Goal: Obtain resource: Download file/media

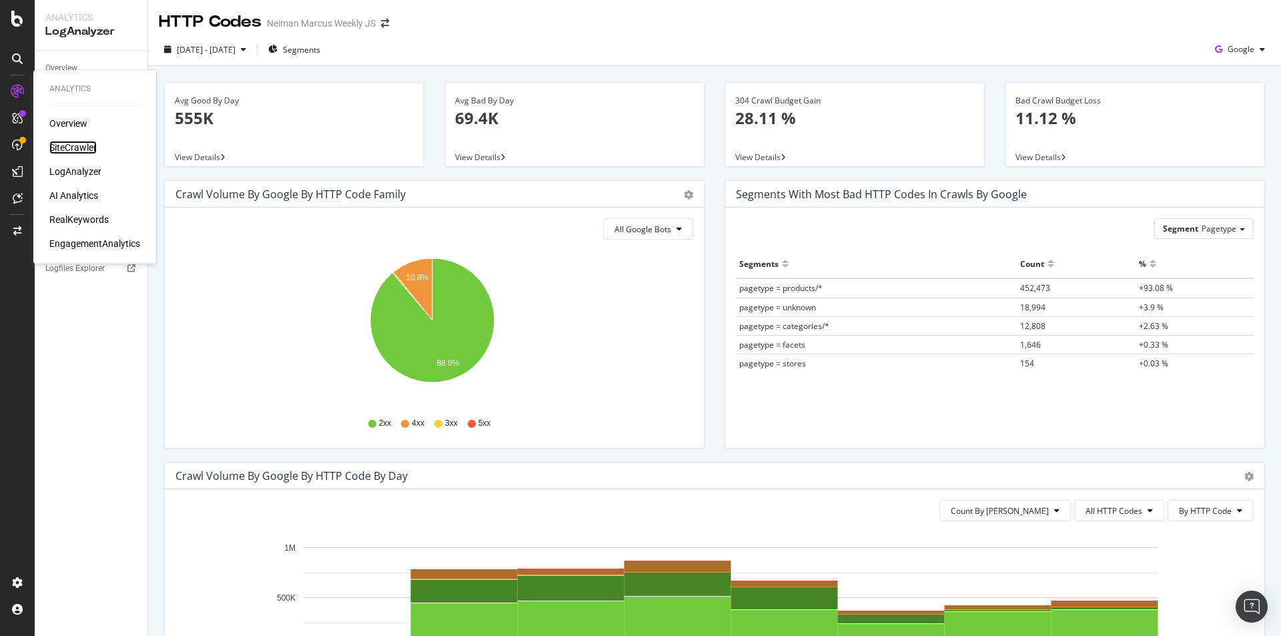
click at [81, 153] on div "SiteCrawler" at bounding box center [72, 147] width 47 height 13
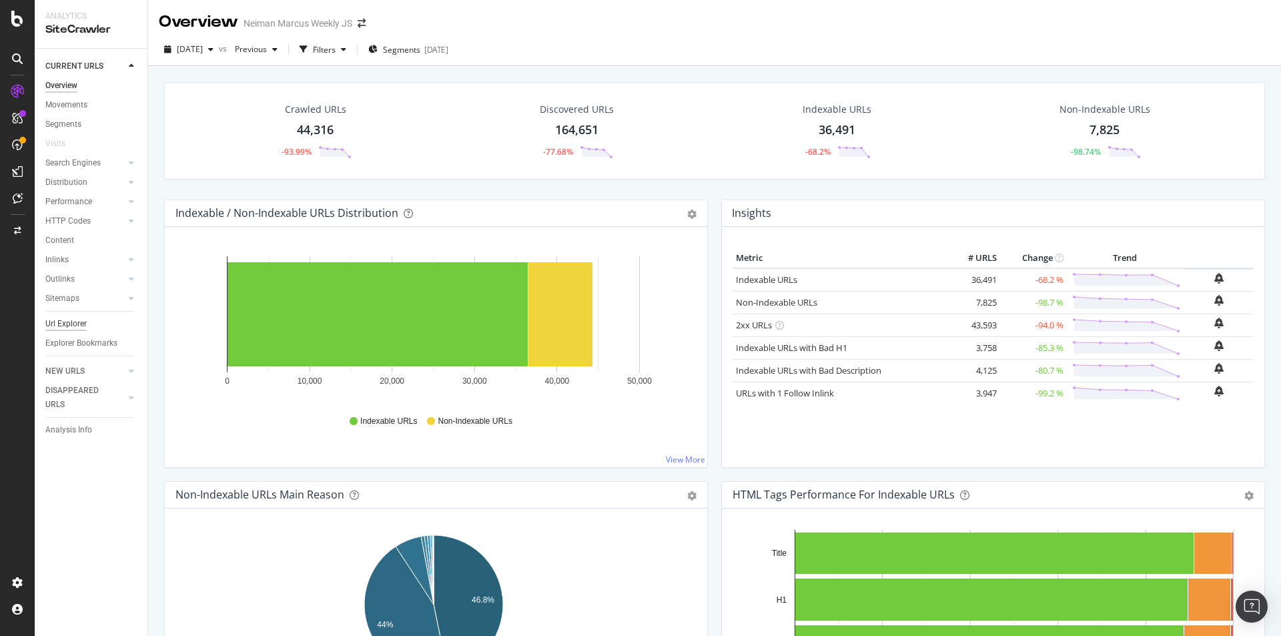
click at [73, 325] on div "Url Explorer" at bounding box center [65, 324] width 41 height 14
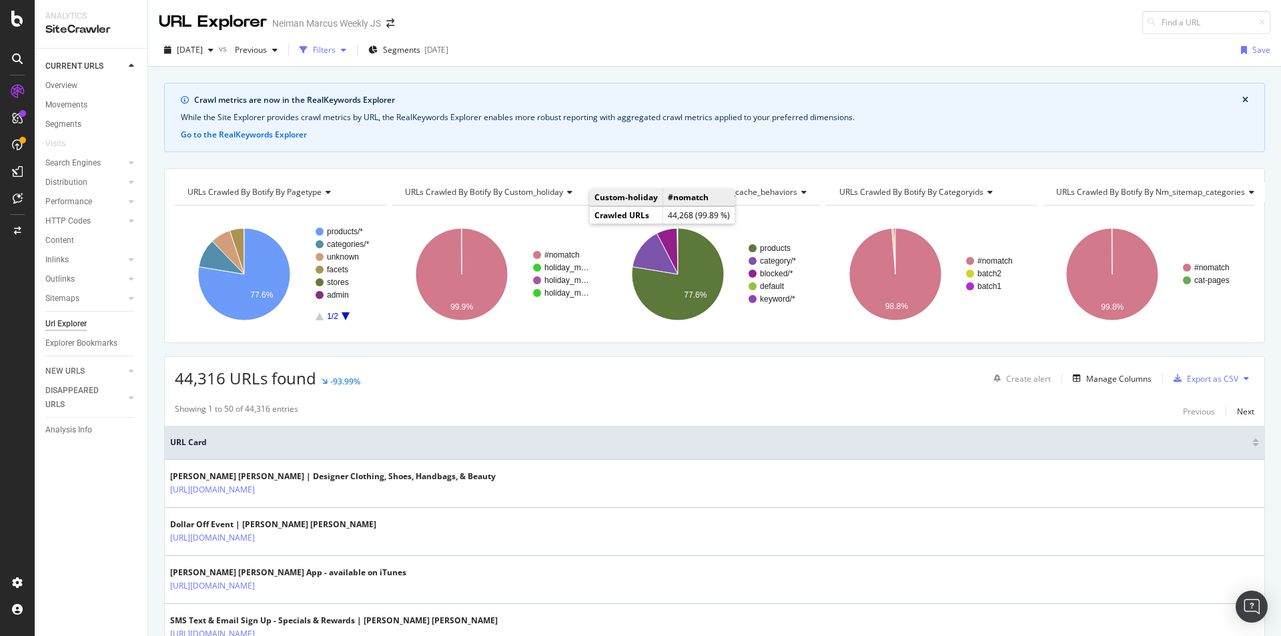
click at [352, 50] on div "button" at bounding box center [344, 50] width 16 height 8
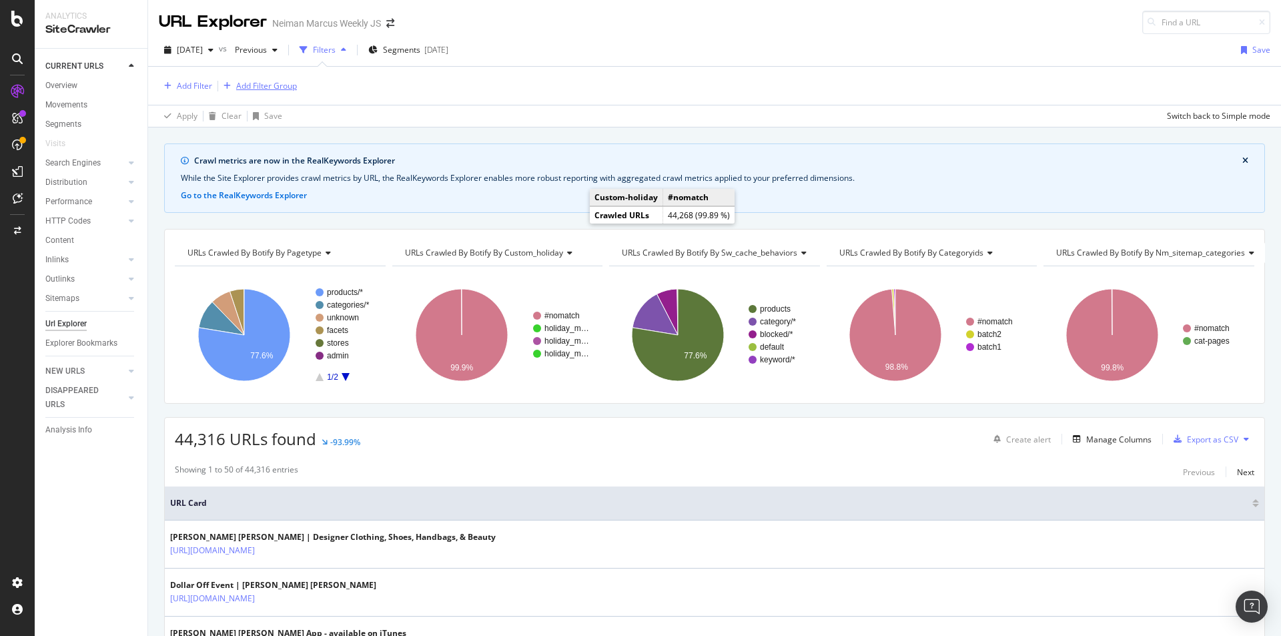
click at [266, 86] on div "Add Filter Group" at bounding box center [266, 85] width 61 height 11
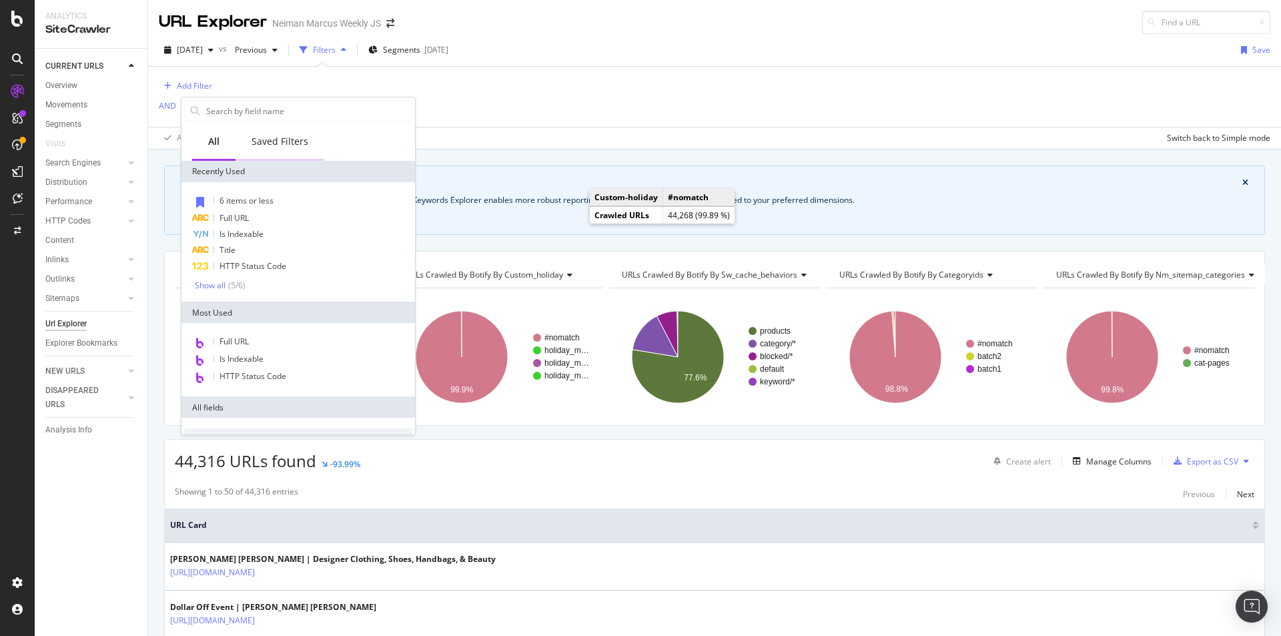
click at [274, 146] on div "Saved Filters" at bounding box center [280, 141] width 57 height 13
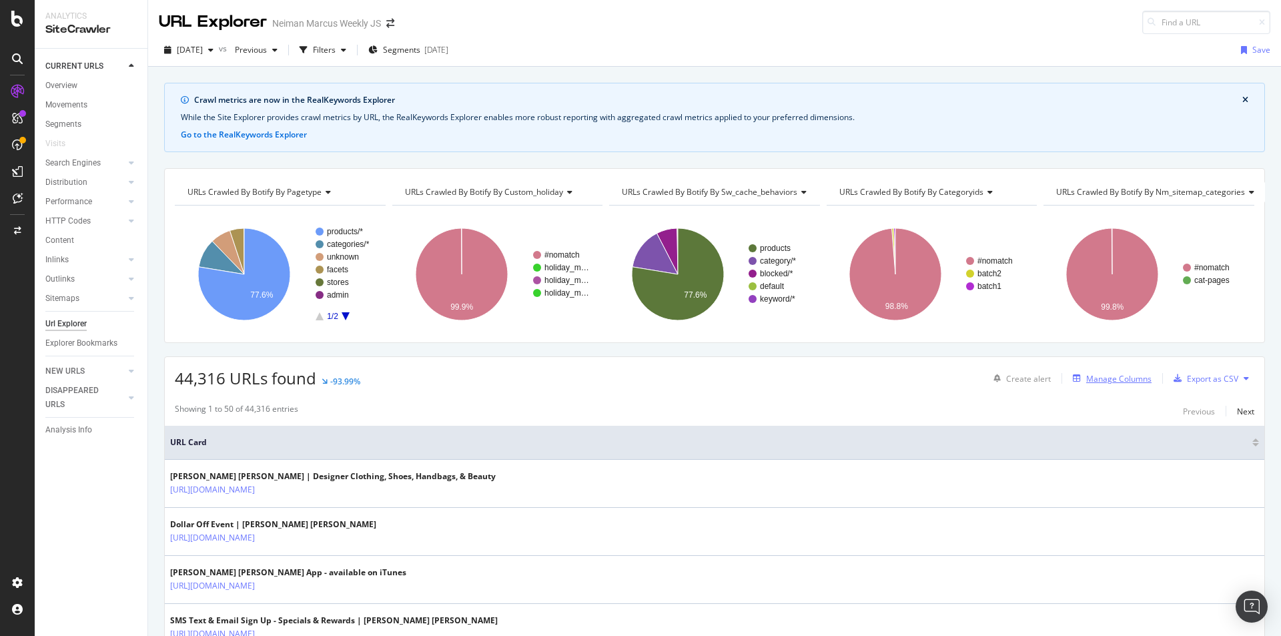
click at [1115, 381] on div "Manage Columns" at bounding box center [1119, 378] width 65 height 11
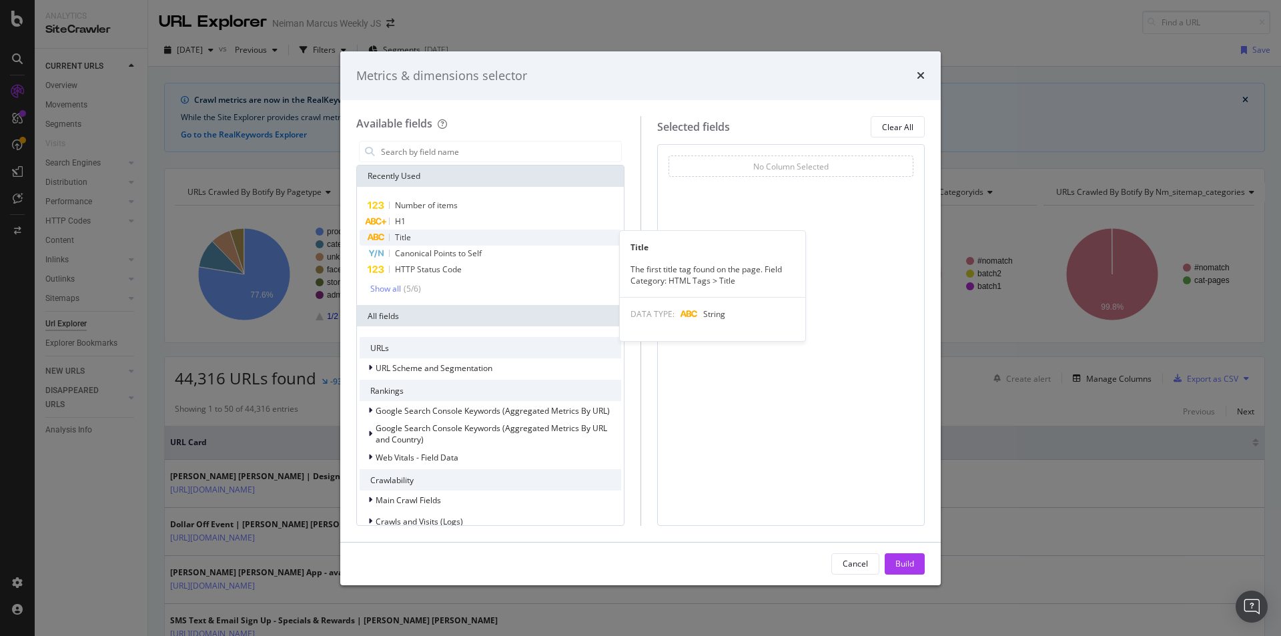
click at [482, 242] on div "Title" at bounding box center [491, 238] width 262 height 16
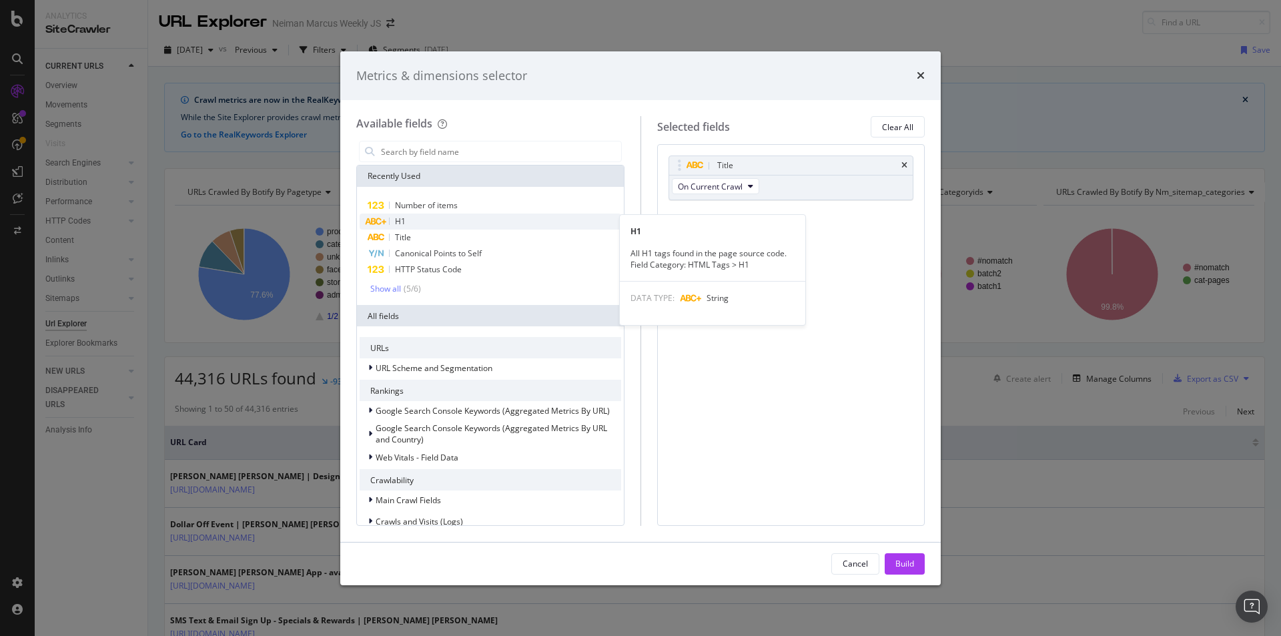
click at [483, 222] on div "H1" at bounding box center [491, 222] width 262 height 16
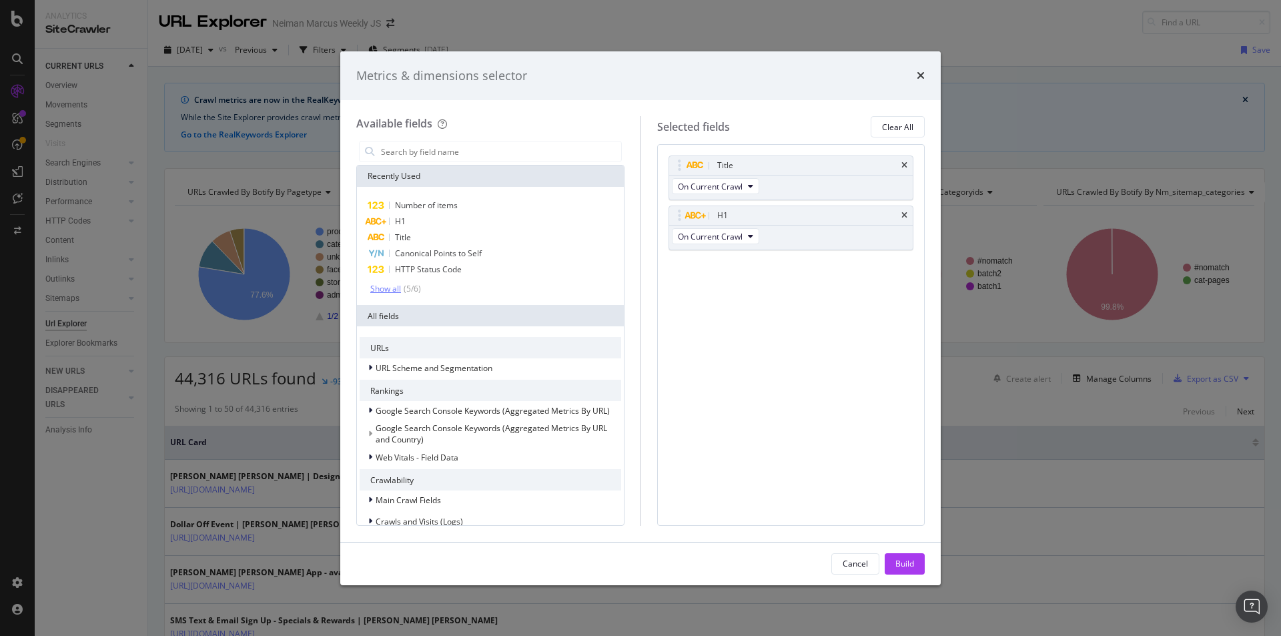
click at [388, 286] on div "Show all" at bounding box center [385, 288] width 31 height 9
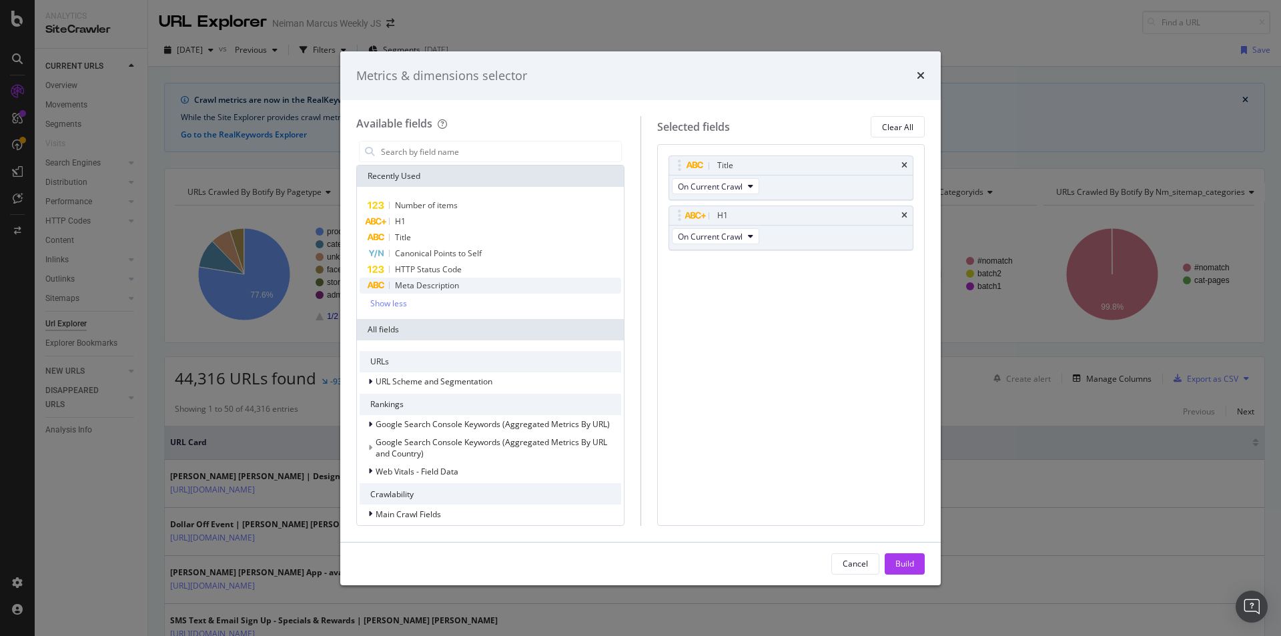
click at [420, 286] on span "Meta Description" at bounding box center [427, 285] width 64 height 11
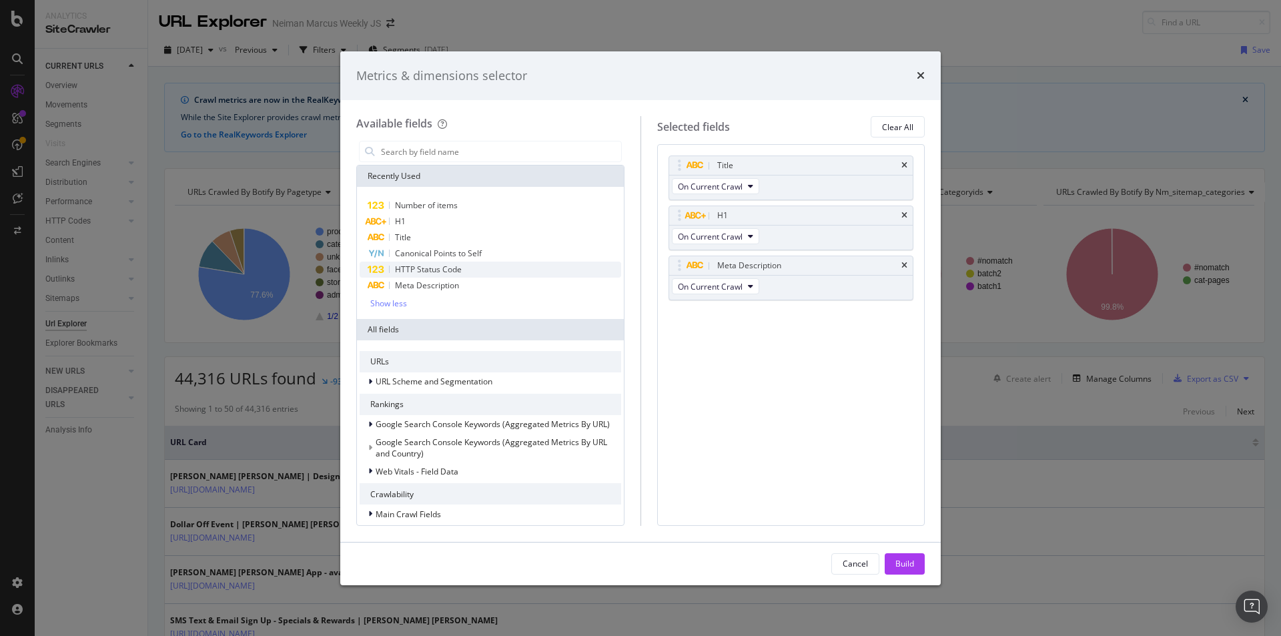
click at [410, 268] on span "HTTP Status Code" at bounding box center [428, 269] width 67 height 11
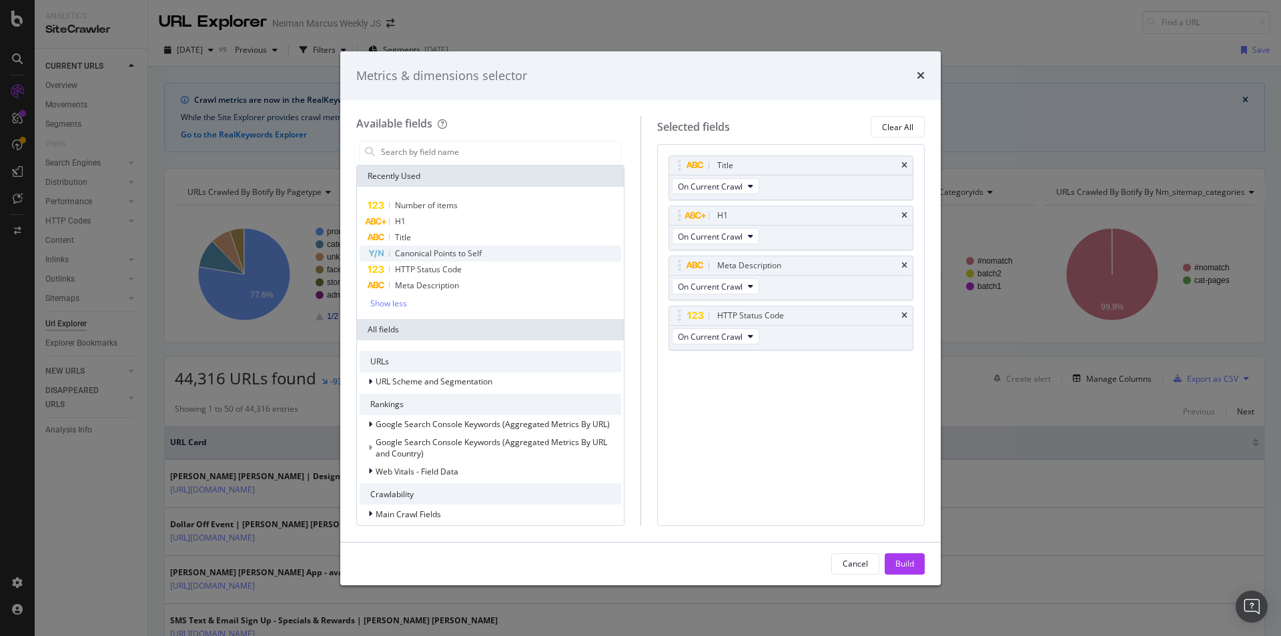
drag, startPoint x: 413, startPoint y: 252, endPoint x: 423, endPoint y: 258, distance: 11.7
click at [414, 252] on span "Canonical Points to Self" at bounding box center [438, 253] width 87 height 11
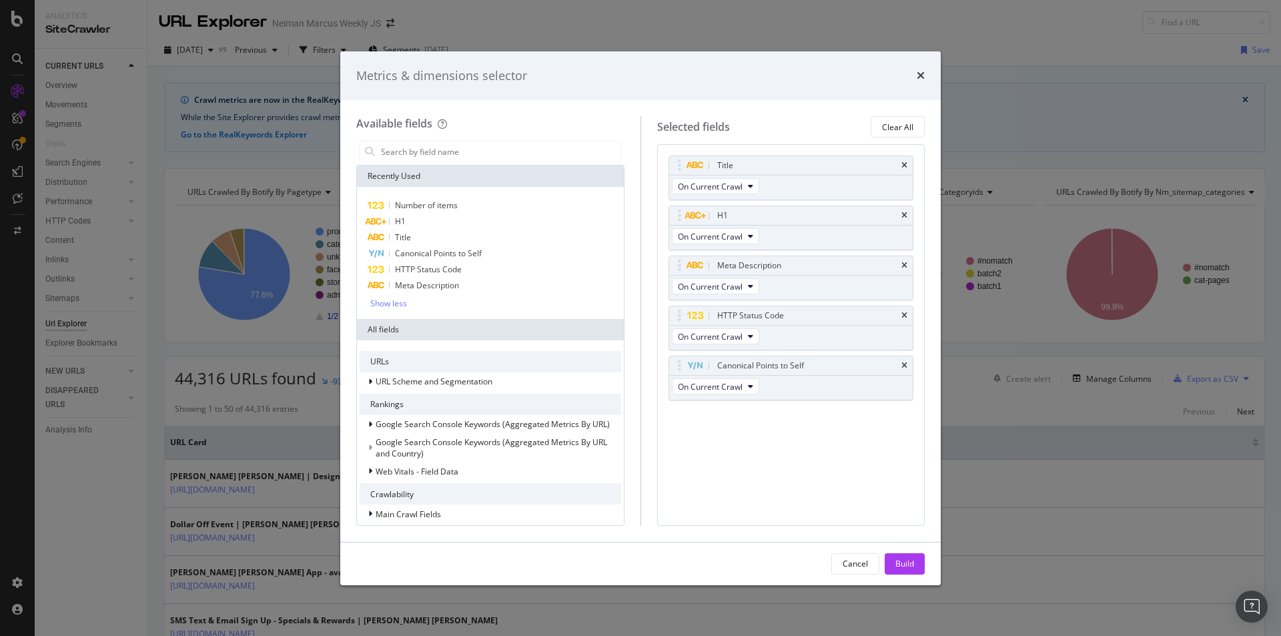
drag, startPoint x: 908, startPoint y: 563, endPoint x: 868, endPoint y: 499, distance: 75.6
click at [908, 563] on div "Build" at bounding box center [905, 563] width 19 height 11
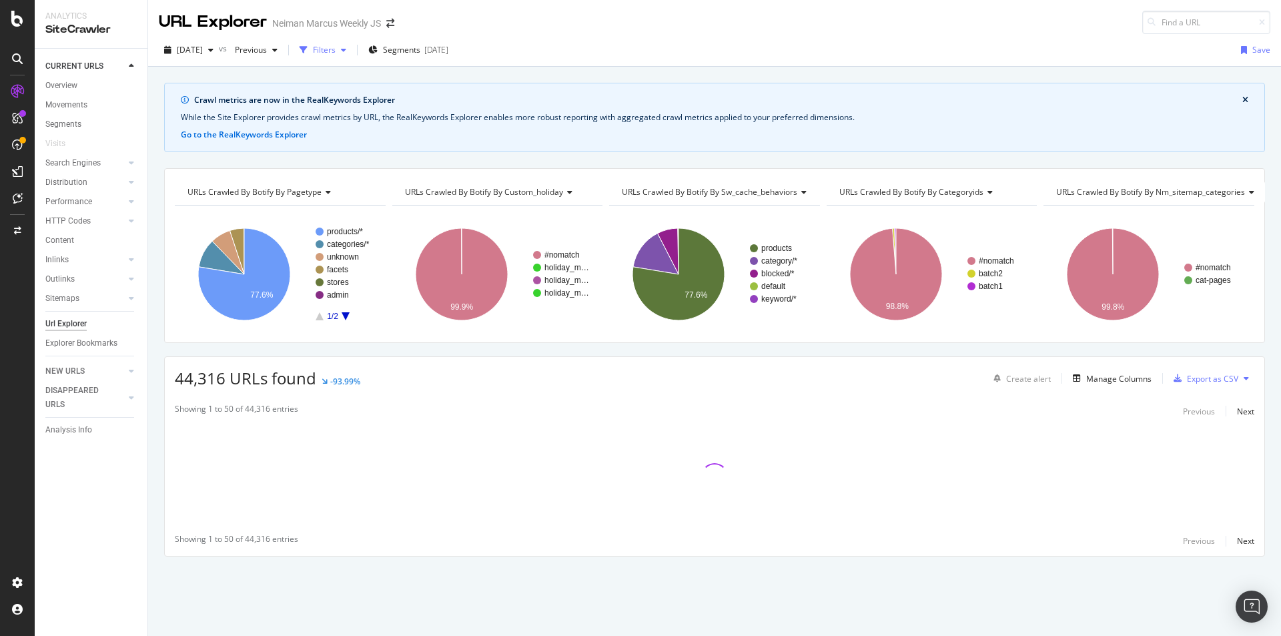
click at [336, 55] on div "Filters" at bounding box center [324, 49] width 23 height 11
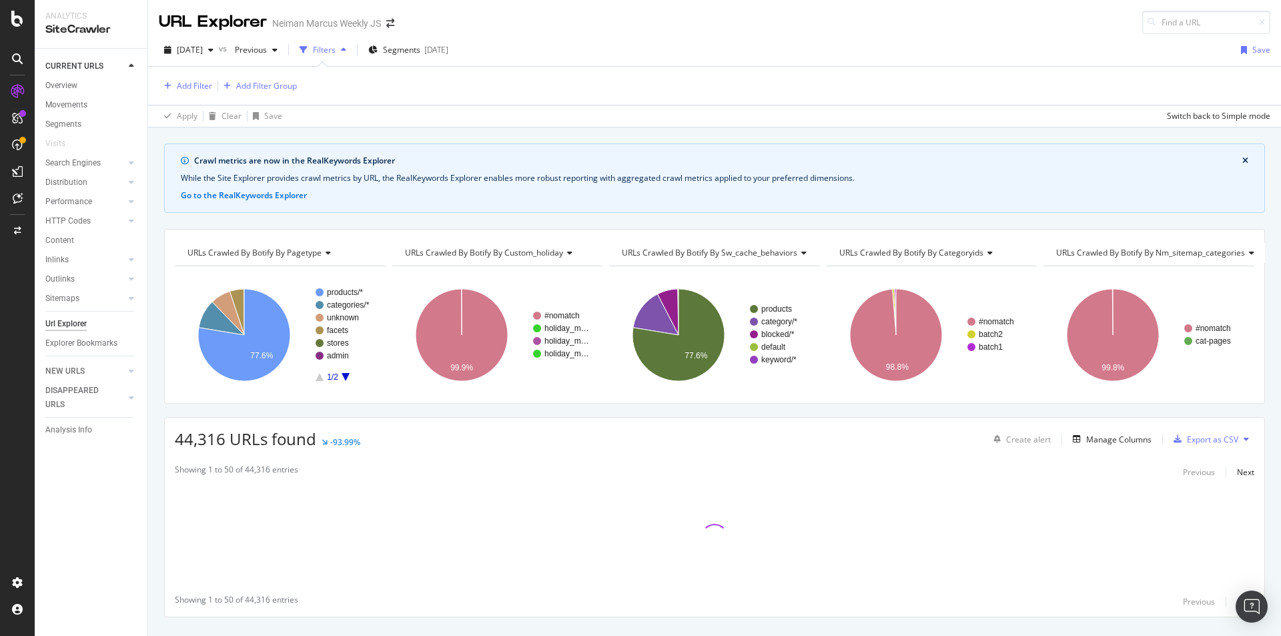
click at [298, 88] on div "Add Filter Add Filter Group" at bounding box center [715, 86] width 1112 height 38
click at [288, 86] on div "Add Filter Group" at bounding box center [266, 85] width 61 height 11
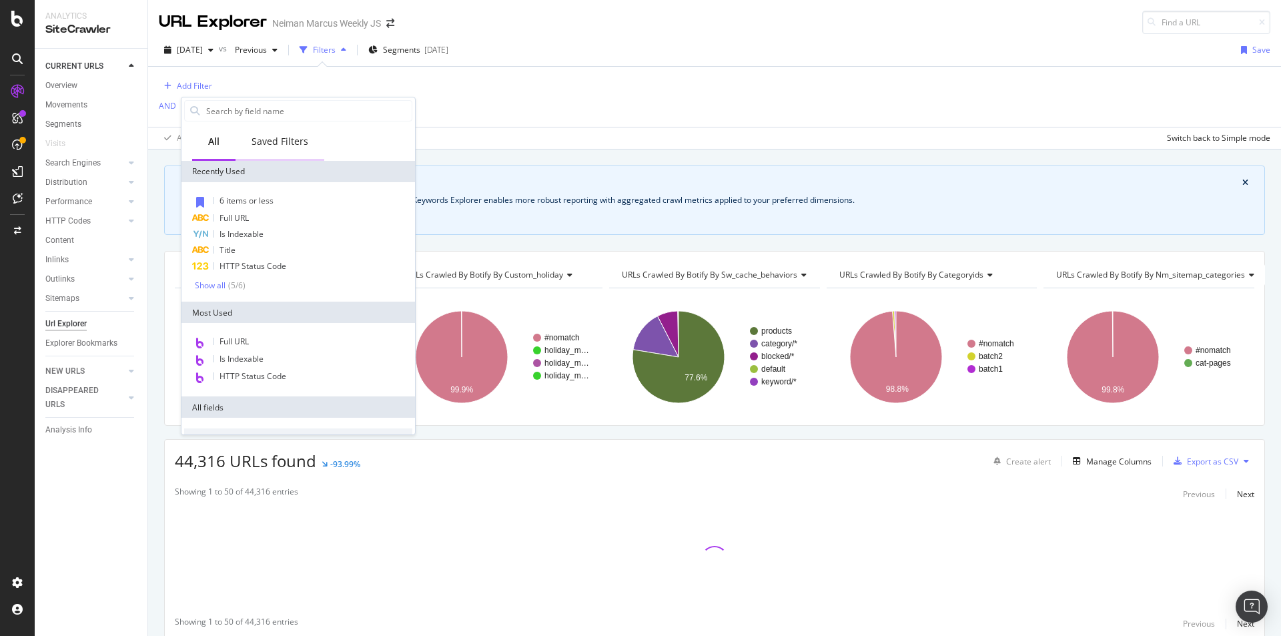
click at [281, 148] on div "Saved Filters" at bounding box center [280, 142] width 89 height 37
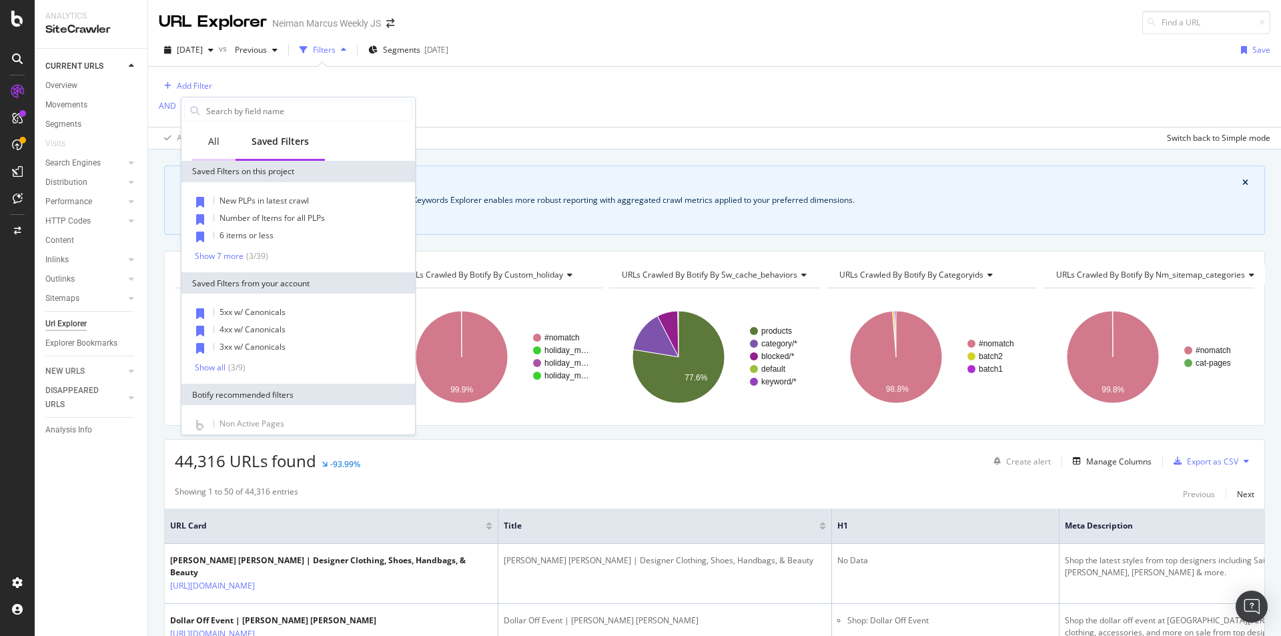
click at [206, 133] on div "All" at bounding box center [213, 142] width 43 height 37
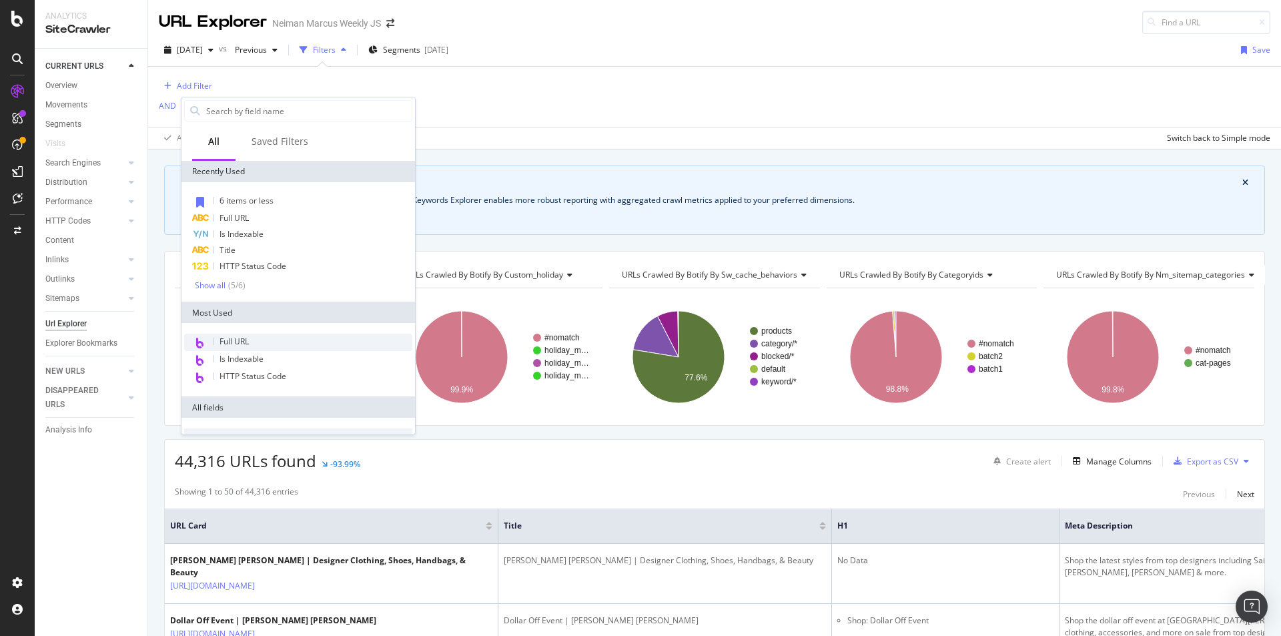
click at [262, 341] on div "Full URL" at bounding box center [298, 342] width 228 height 17
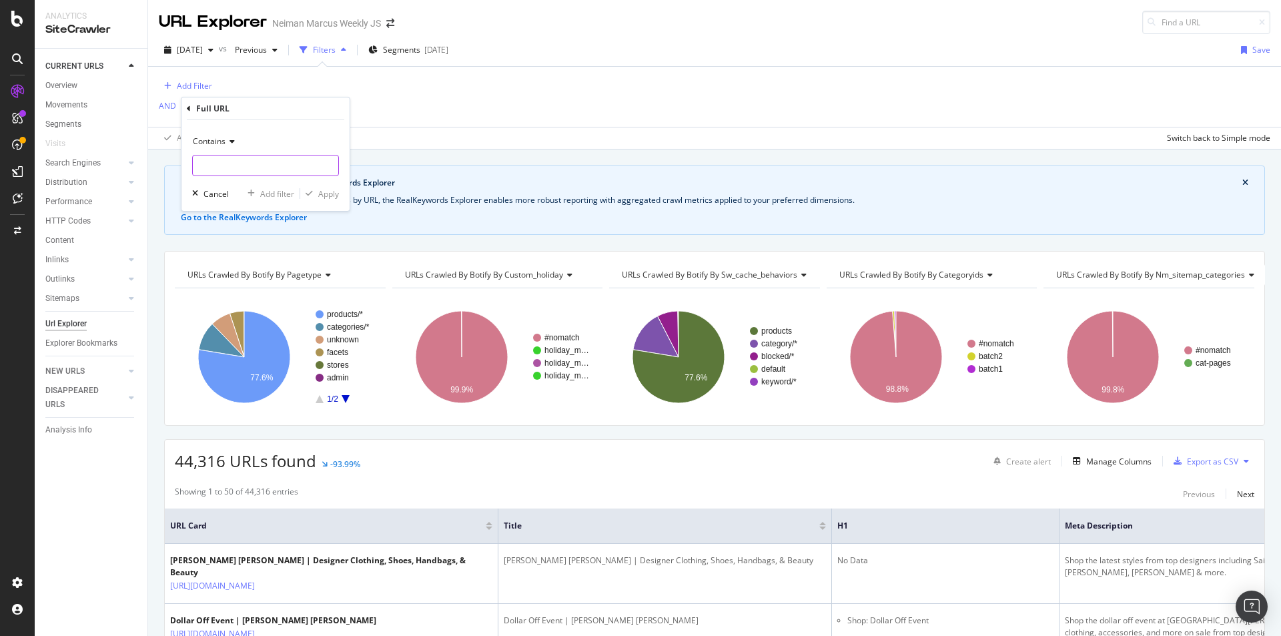
click at [252, 166] on input "text" at bounding box center [266, 165] width 146 height 21
type input "/c/gifts-"
click at [324, 199] on div "Apply" at bounding box center [328, 193] width 21 height 11
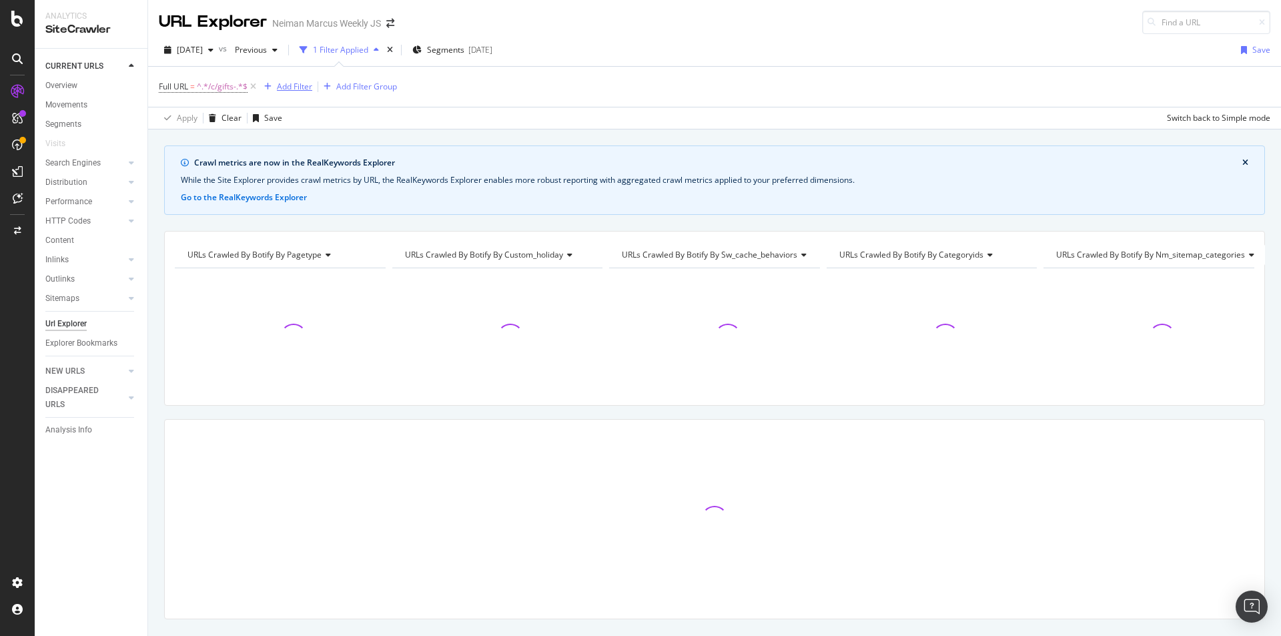
click at [299, 85] on div "Add Filter" at bounding box center [294, 86] width 35 height 11
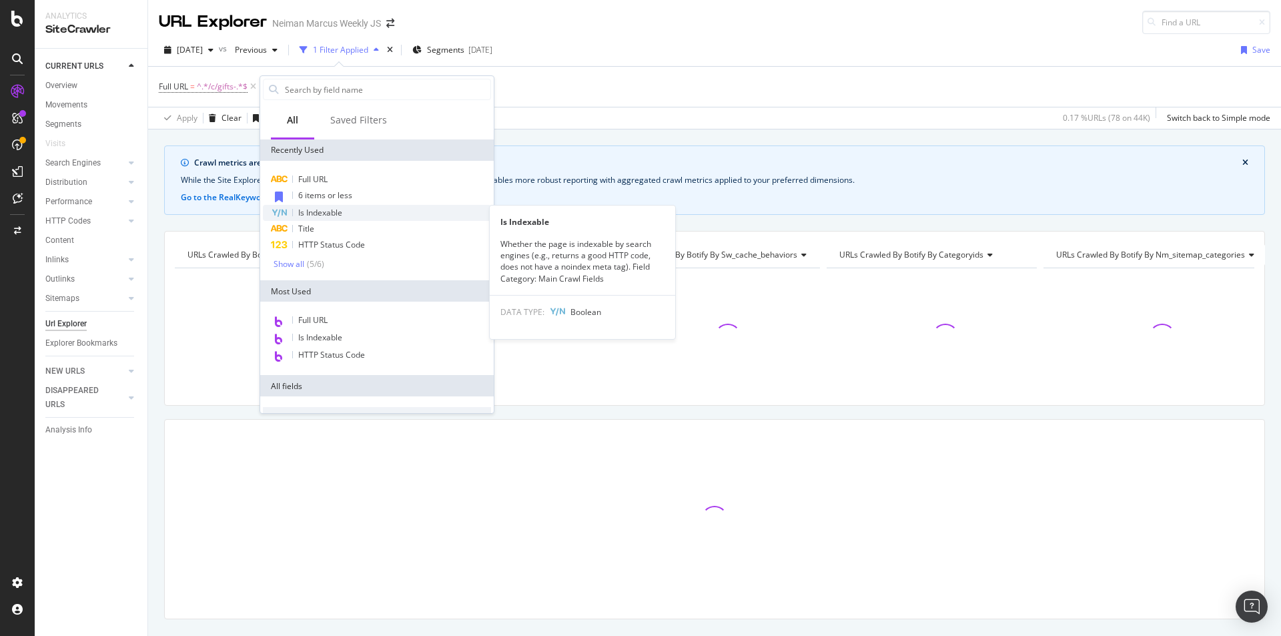
click at [335, 211] on span "Is Indexable" at bounding box center [320, 212] width 44 height 11
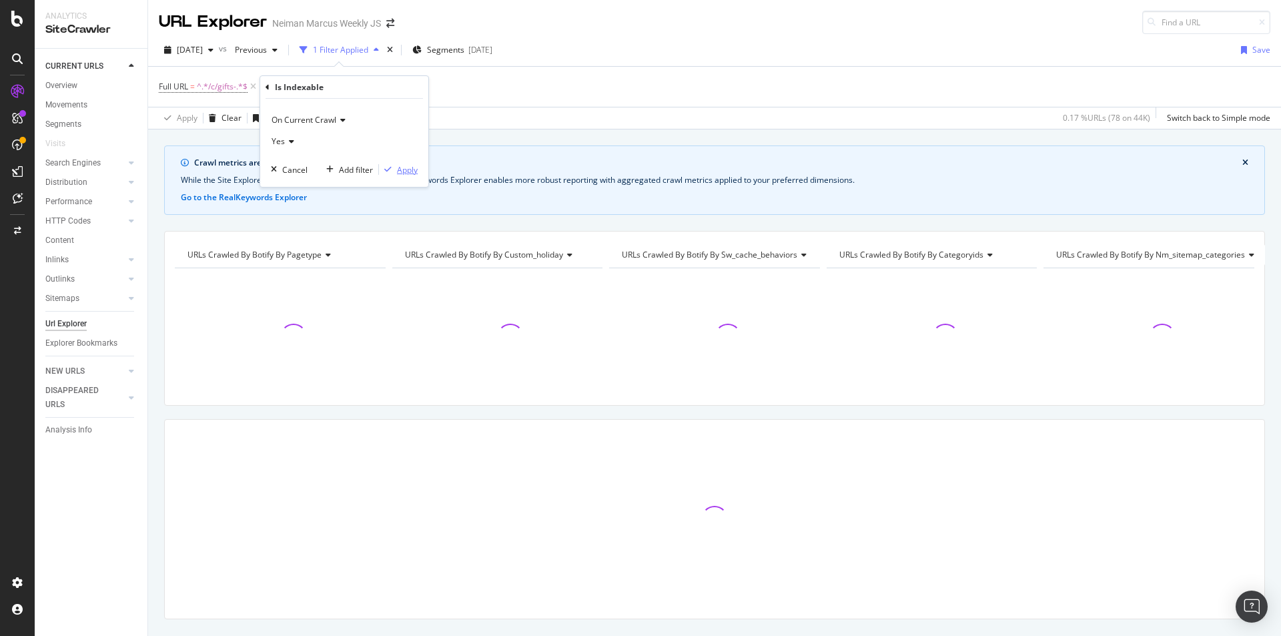
click at [409, 173] on div "Apply" at bounding box center [407, 169] width 21 height 11
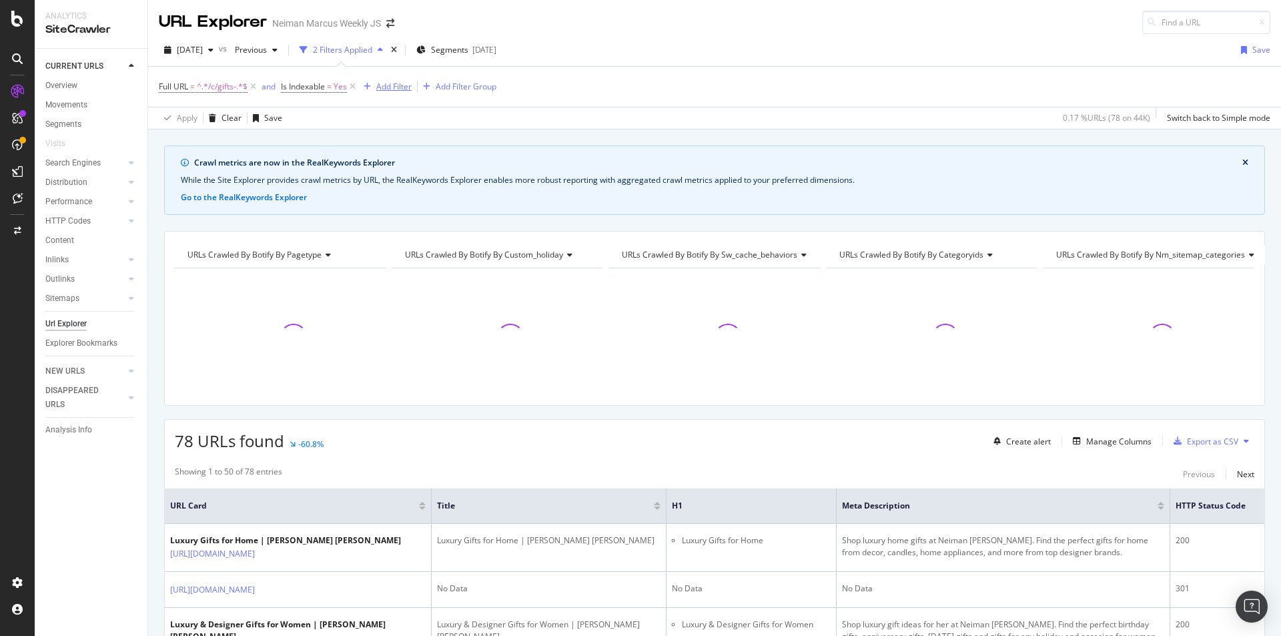
click at [398, 86] on div "Add Filter" at bounding box center [393, 86] width 35 height 11
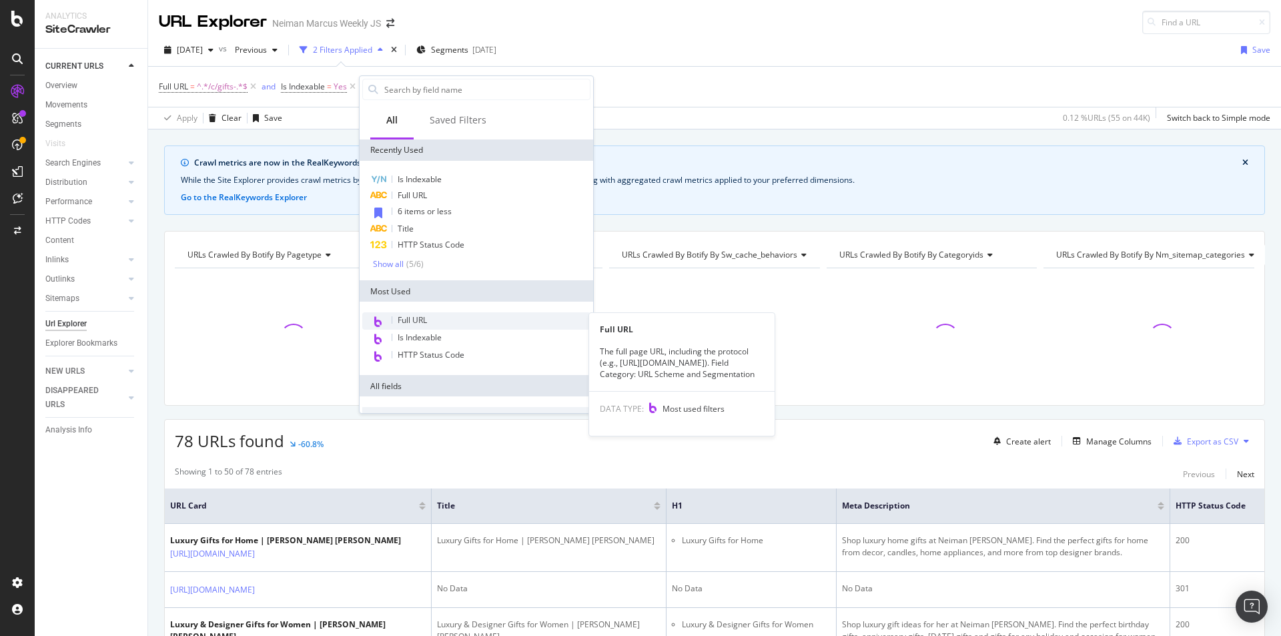
click at [468, 324] on div "Full URL" at bounding box center [476, 320] width 228 height 17
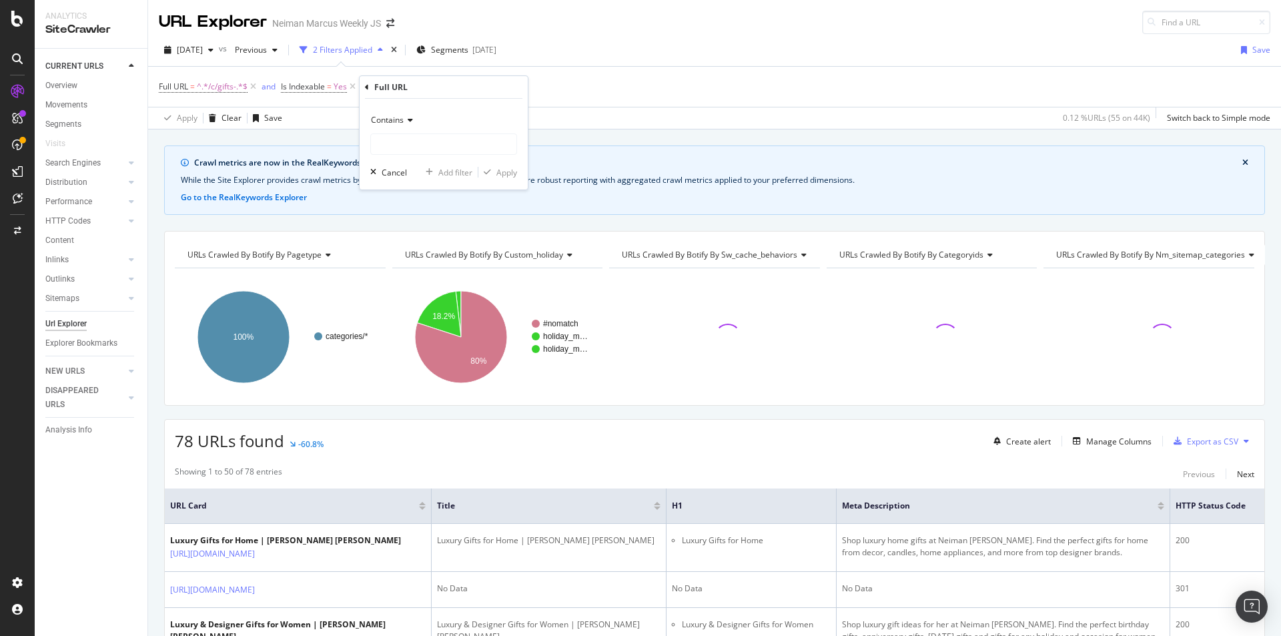
click at [406, 113] on div "Contains" at bounding box center [443, 119] width 147 height 21
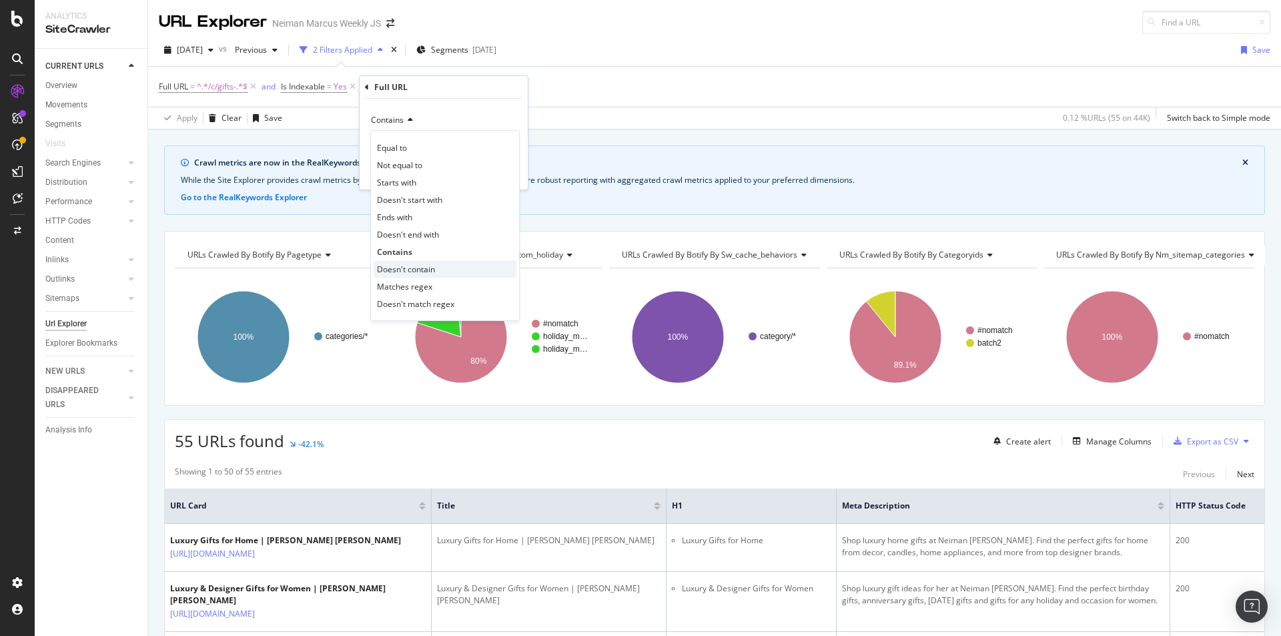
click at [447, 266] on div "Doesn't contain" at bounding box center [445, 268] width 143 height 17
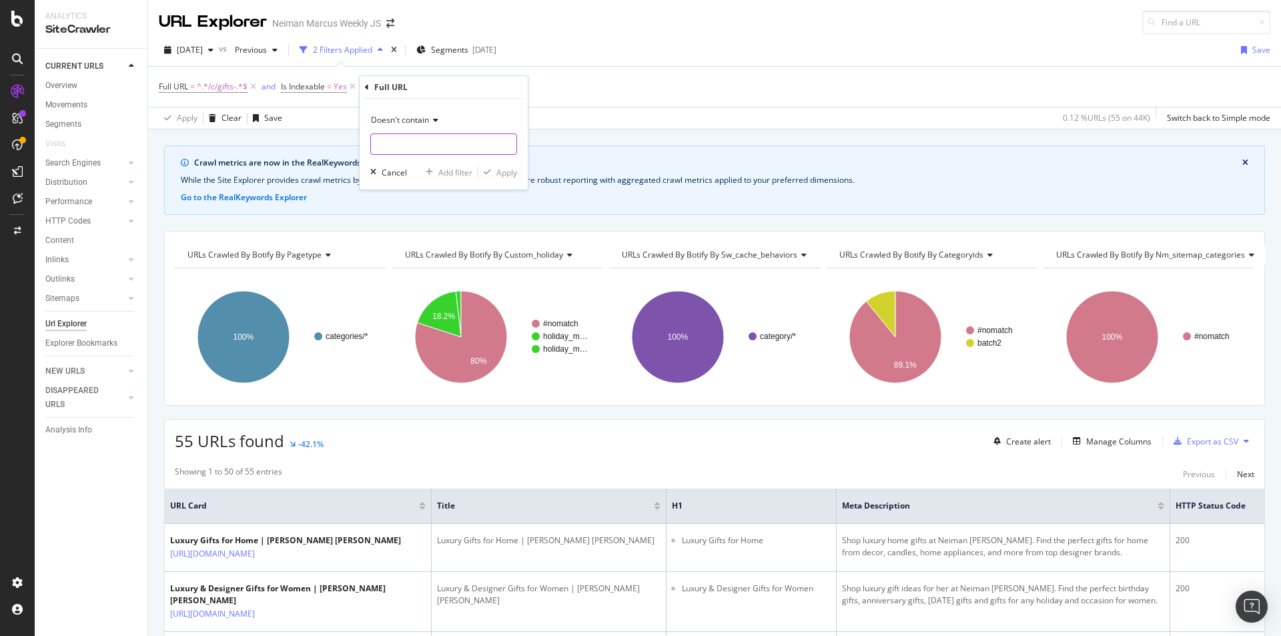
click at [429, 137] on input "text" at bounding box center [444, 143] width 146 height 21
type input "?"
click at [509, 171] on div "Apply" at bounding box center [507, 172] width 21 height 11
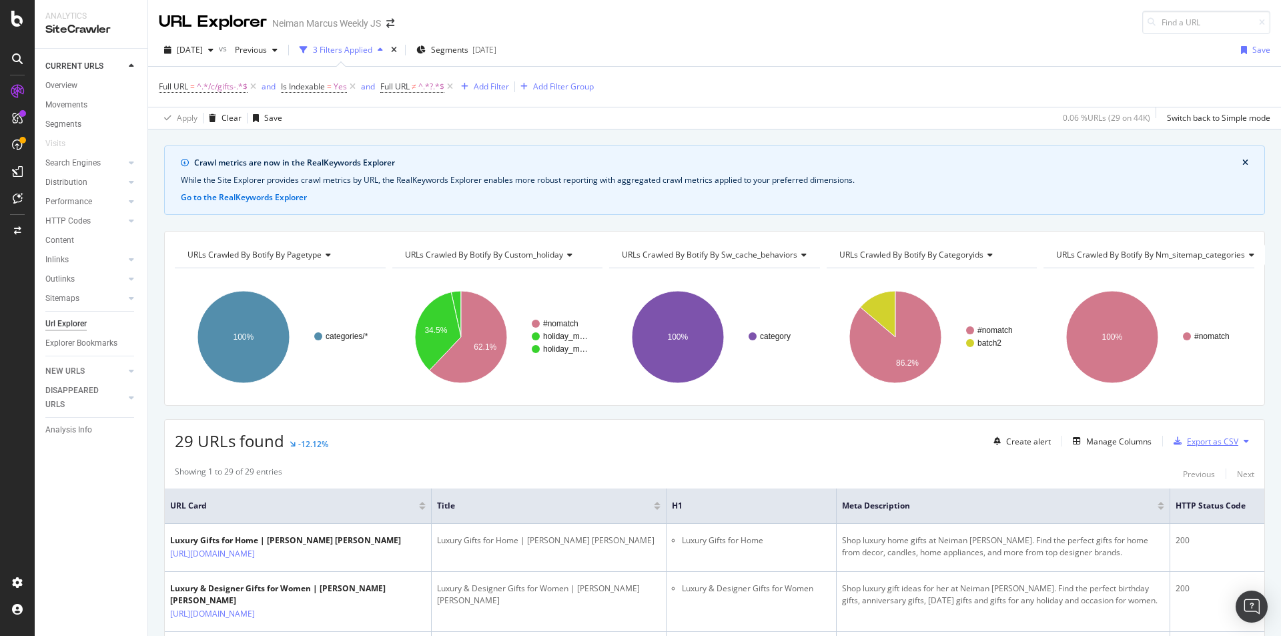
click at [1211, 441] on div "Export as CSV" at bounding box center [1212, 441] width 51 height 11
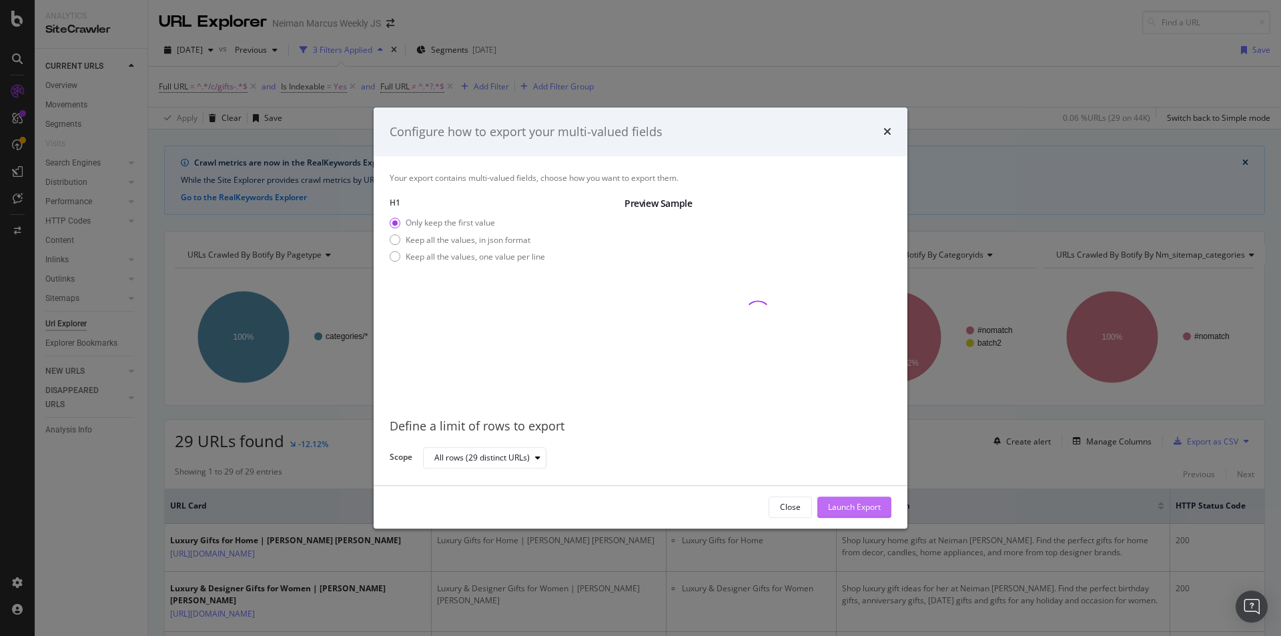
click at [844, 503] on div "Launch Export" at bounding box center [854, 507] width 53 height 11
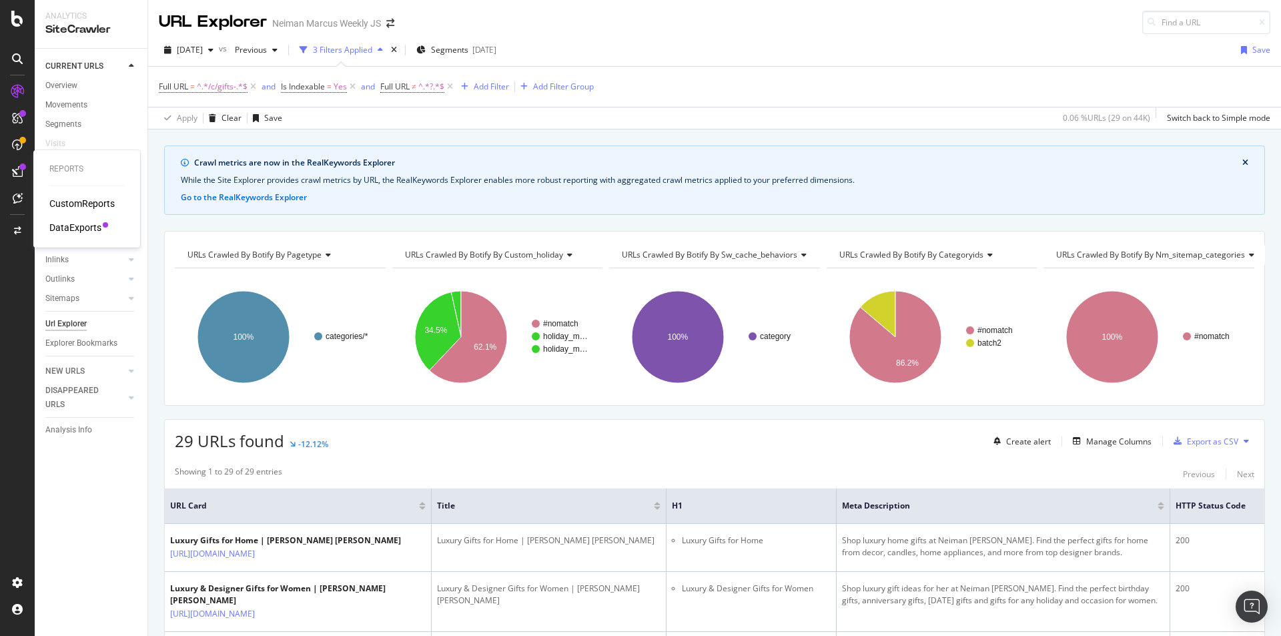
click at [88, 227] on div "DataExports" at bounding box center [75, 227] width 52 height 13
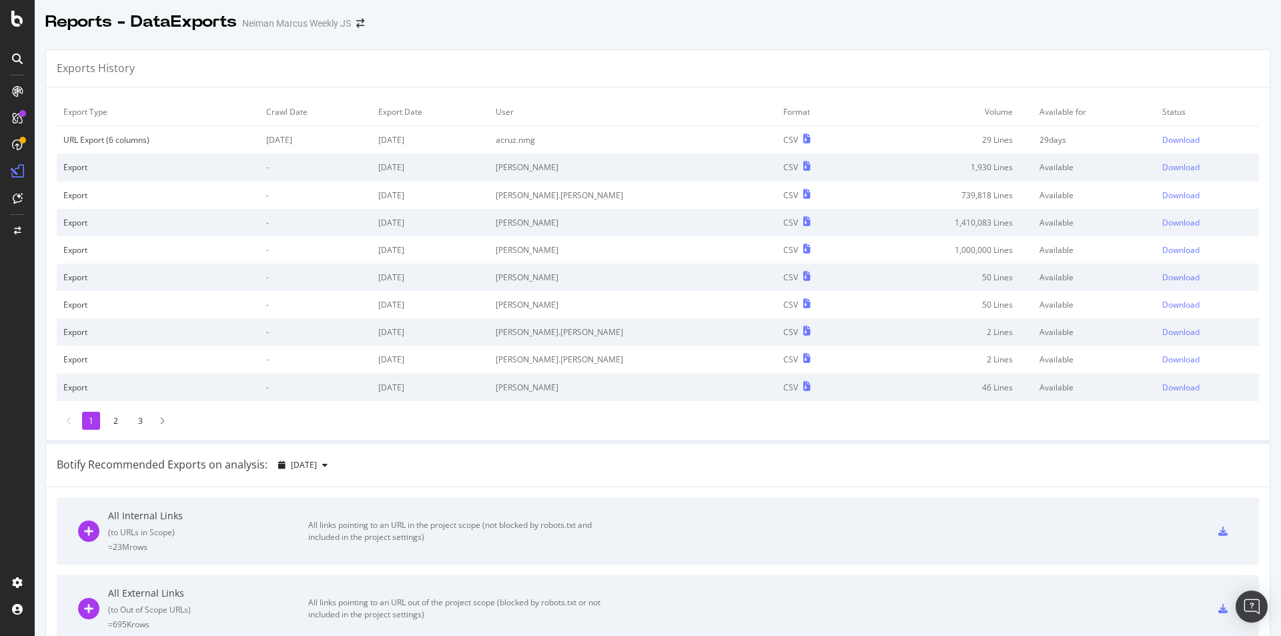
click at [116, 417] on li "2" at bounding box center [116, 421] width 18 height 18
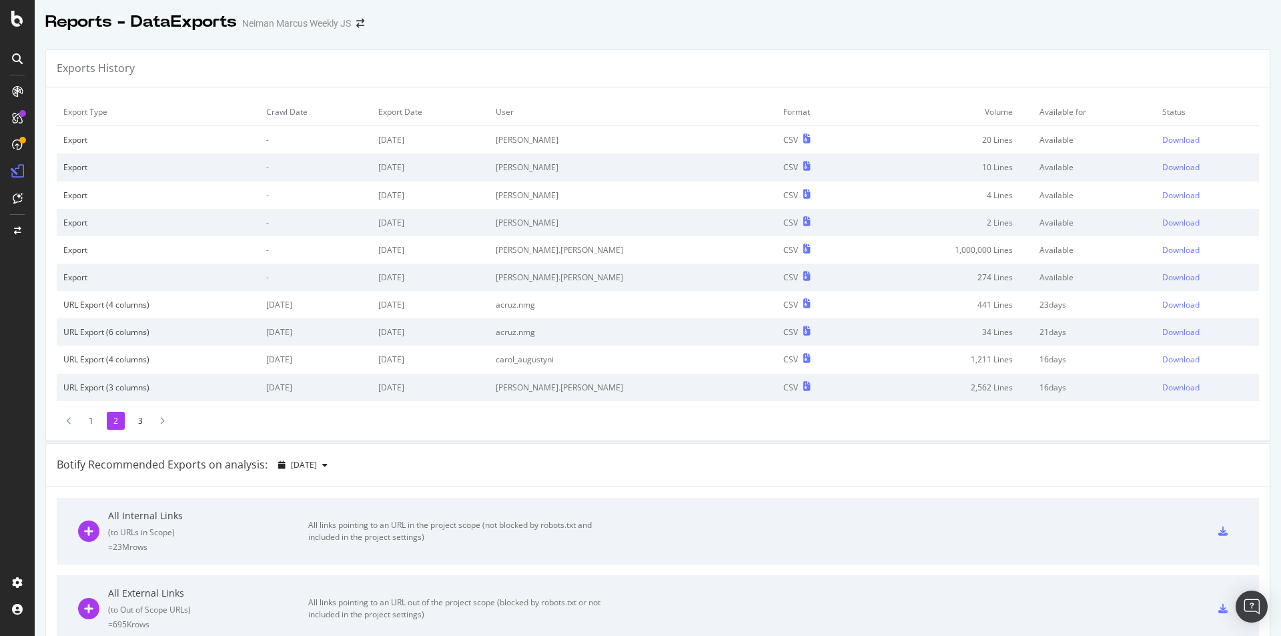
click at [89, 420] on li "1" at bounding box center [91, 421] width 18 height 18
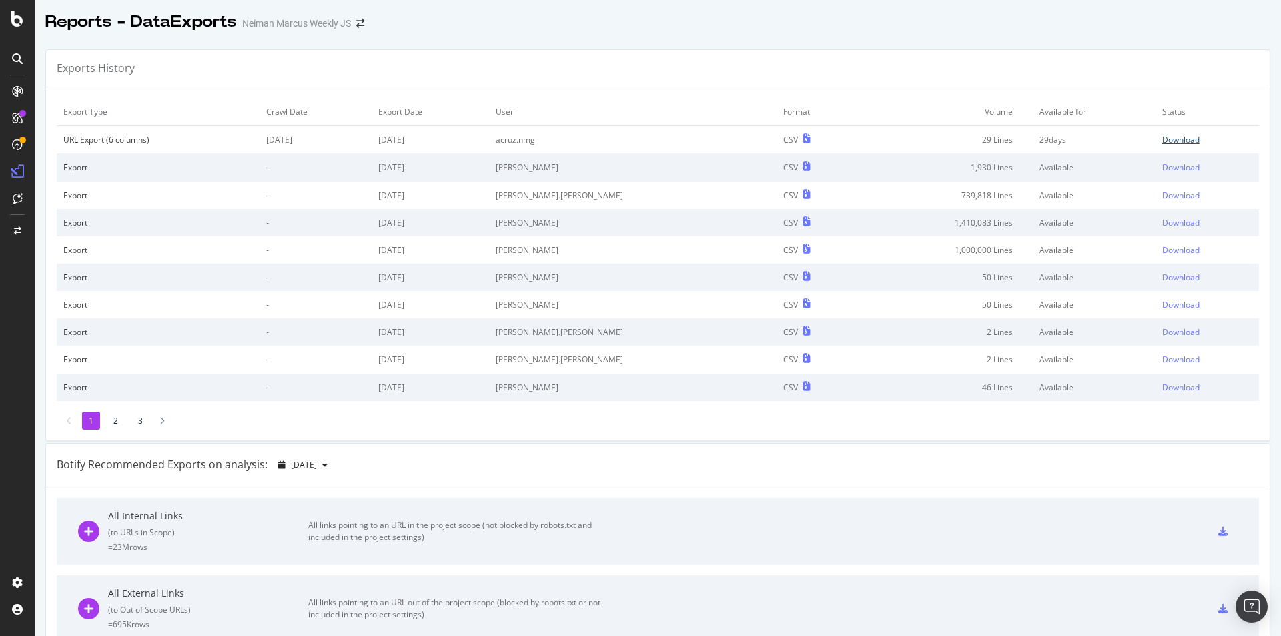
click at [1163, 140] on div "Download" at bounding box center [1181, 139] width 37 height 11
